Goal: Navigation & Orientation: Find specific page/section

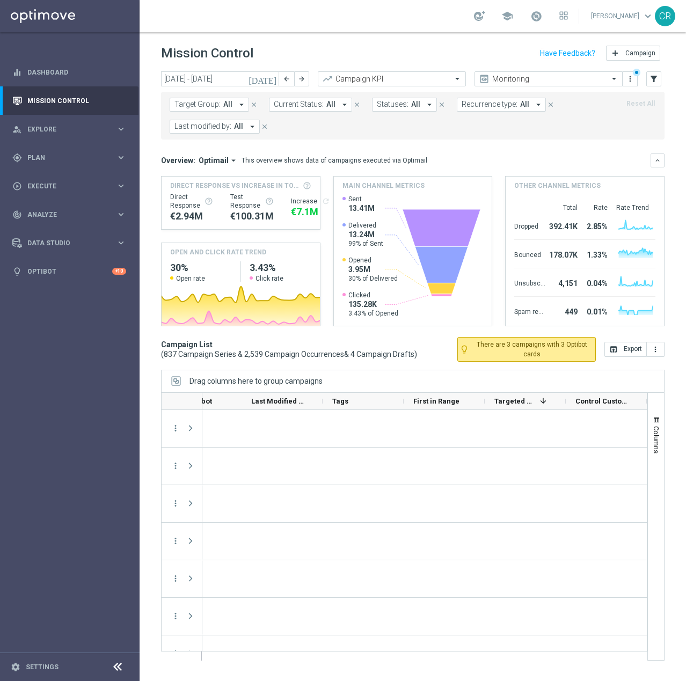
scroll to position [0, 679]
